Goal: Task Accomplishment & Management: Use online tool/utility

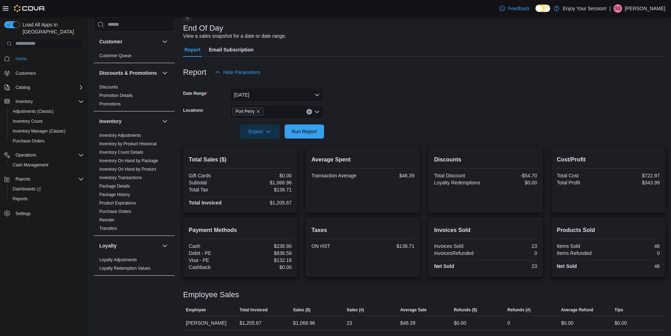
scroll to position [176, 0]
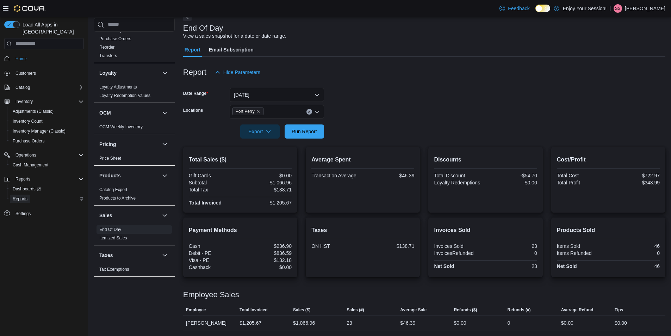
click at [27, 196] on span "Reports" at bounding box center [20, 199] width 15 height 6
click at [24, 196] on span "Reports" at bounding box center [20, 199] width 15 height 6
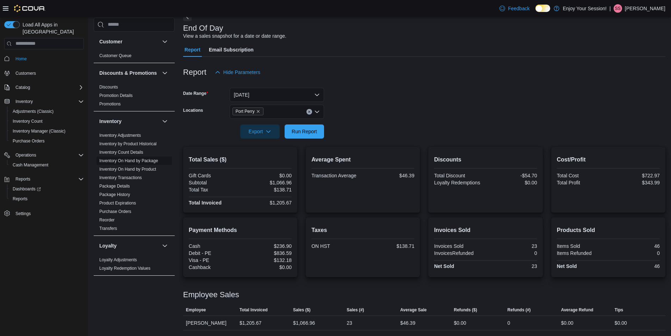
click at [146, 165] on span "Inventory On Hand by Package" at bounding box center [133, 160] width 75 height 8
click at [138, 163] on link "Inventory On Hand by Package" at bounding box center [128, 160] width 59 height 5
click at [138, 131] on div "Inventory" at bounding box center [134, 121] width 81 height 20
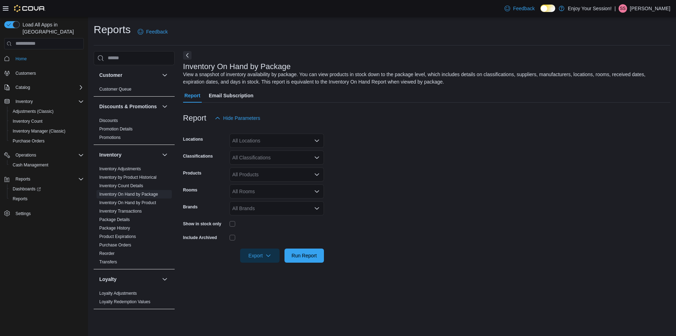
click at [261, 139] on div "All Locations" at bounding box center [277, 140] width 94 height 14
type input "****"
click at [315, 170] on div "Port Perry" at bounding box center [277, 172] width 86 height 7
click at [365, 156] on form "Locations Combo box. Selected. port. Selected. Combo box input. All Locations. …" at bounding box center [426, 193] width 487 height 137
click at [309, 157] on div "All Classifications" at bounding box center [277, 157] width 94 height 14
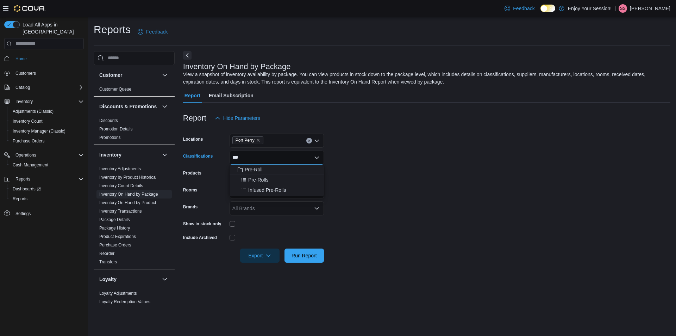
type input "***"
drag, startPoint x: 260, startPoint y: 180, endPoint x: 335, endPoint y: 173, distance: 74.7
click at [261, 180] on span "Pre-Rolls" at bounding box center [258, 179] width 20 height 7
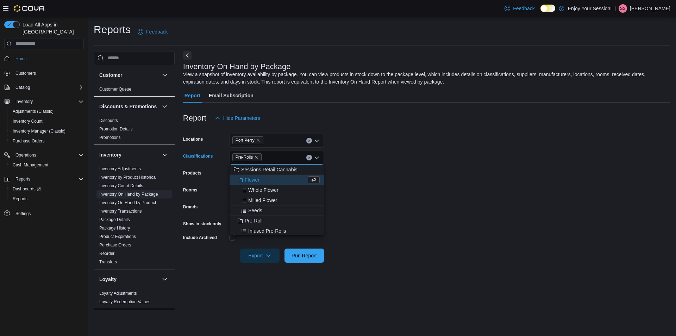
click at [381, 169] on form "Locations [GEOGRAPHIC_DATA] Classifications Pre-Rolls Combo box. Selected. Pre-…" at bounding box center [426, 193] width 487 height 137
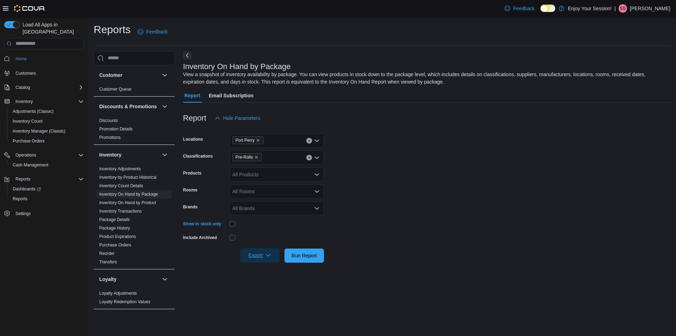
drag, startPoint x: 262, startPoint y: 259, endPoint x: 273, endPoint y: 255, distance: 11.6
click at [262, 259] on span "Export" at bounding box center [259, 255] width 31 height 14
drag, startPoint x: 270, startPoint y: 269, endPoint x: 331, endPoint y: 232, distance: 71.8
click at [280, 265] on button "Export to Excel" at bounding box center [261, 269] width 40 height 14
